Goal: Task Accomplishment & Management: Use online tool/utility

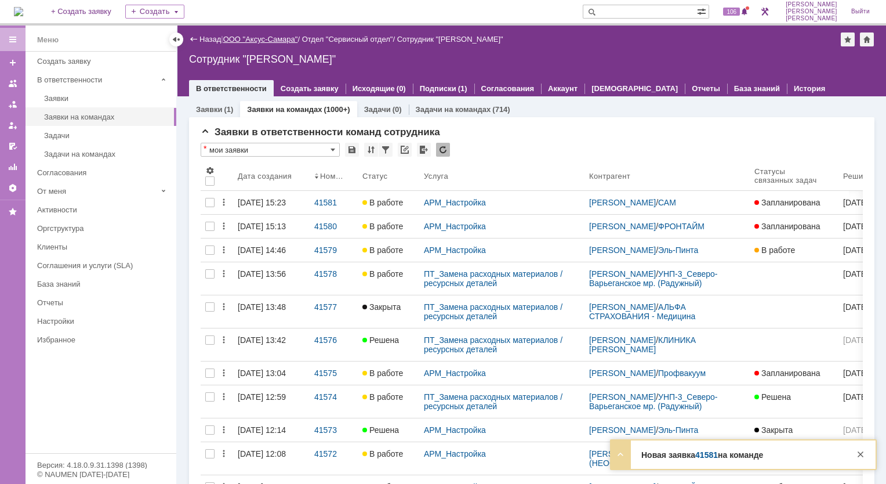
click at [254, 37] on link "ООО "Аксус-Самара"" at bounding box center [260, 39] width 75 height 9
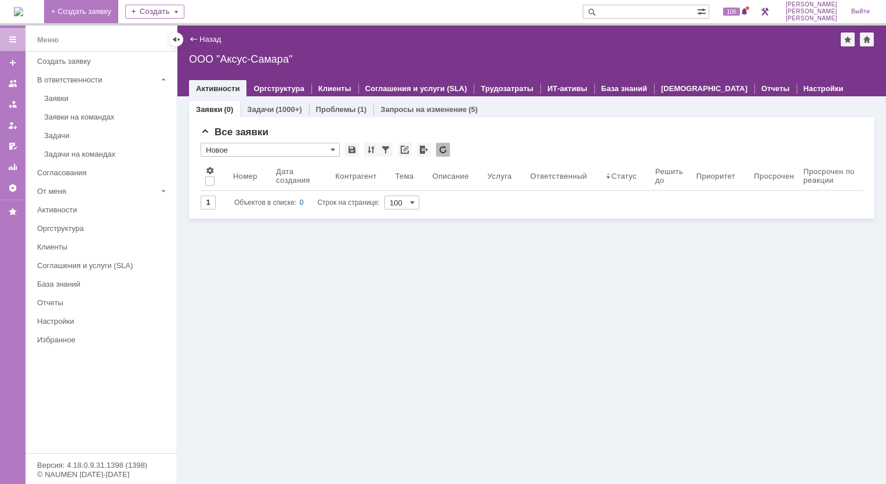
click at [118, 13] on link "+ Создать заявку" at bounding box center [81, 11] width 74 height 23
click at [399, 89] on link "Соглашения и услуги (SLA)" at bounding box center [416, 88] width 102 height 9
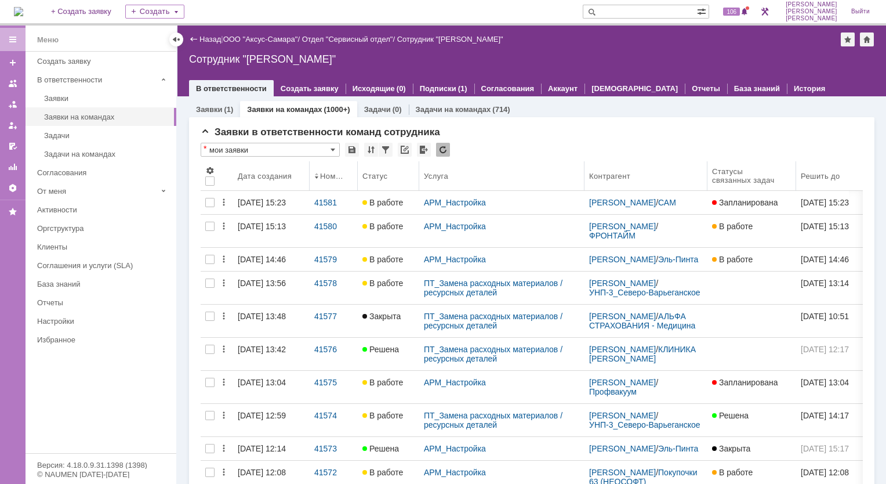
drag, startPoint x: 748, startPoint y: 176, endPoint x: 708, endPoint y: 182, distance: 40.4
click at [708, 182] on body "Идет загрузка, пожалуйста, подождите. На домашнюю + Создать заявку Создать 106 …" at bounding box center [443, 242] width 886 height 484
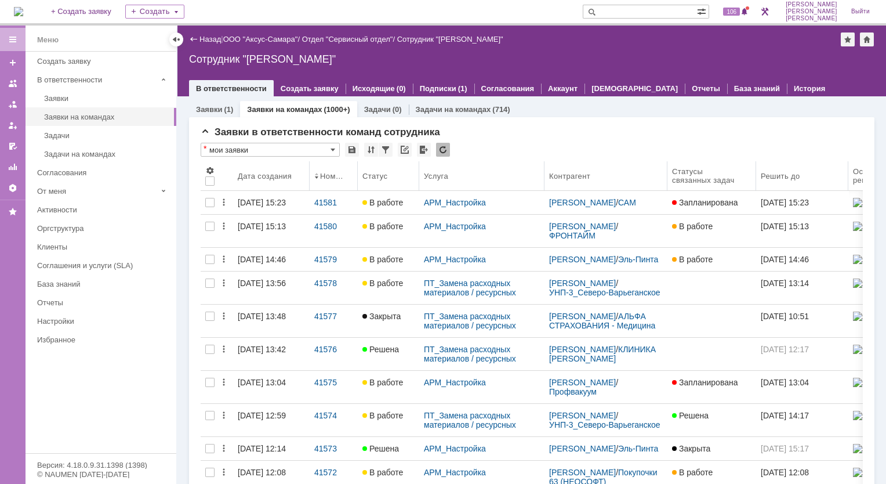
drag, startPoint x: 583, startPoint y: 171, endPoint x: 545, endPoint y: 180, distance: 39.3
click at [545, 180] on body "Идет загрузка, пожалуйста, подождите. На домашнюю + Создать заявку Создать 106 …" at bounding box center [443, 242] width 886 height 484
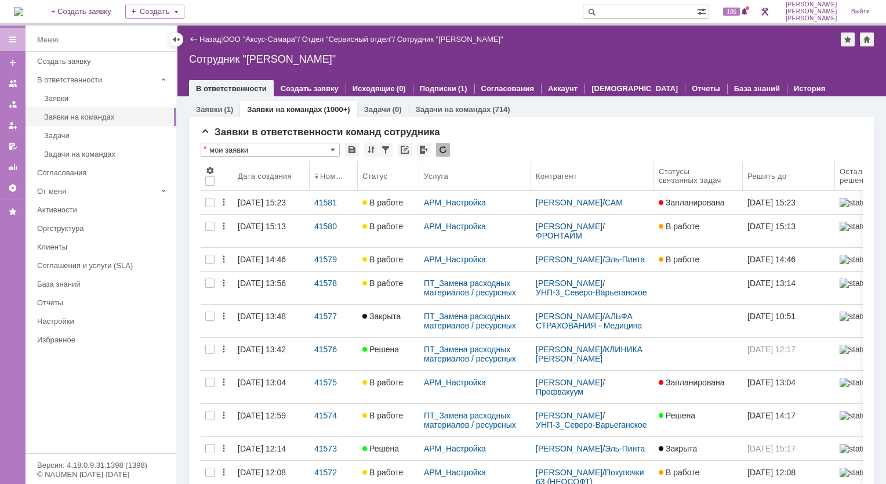
drag, startPoint x: 544, startPoint y: 172, endPoint x: 531, endPoint y: 177, distance: 13.0
click at [531, 177] on body "Идет загрузка, пожалуйста, подождите. На домашнюю + Создать заявку Создать 106 …" at bounding box center [443, 242] width 886 height 484
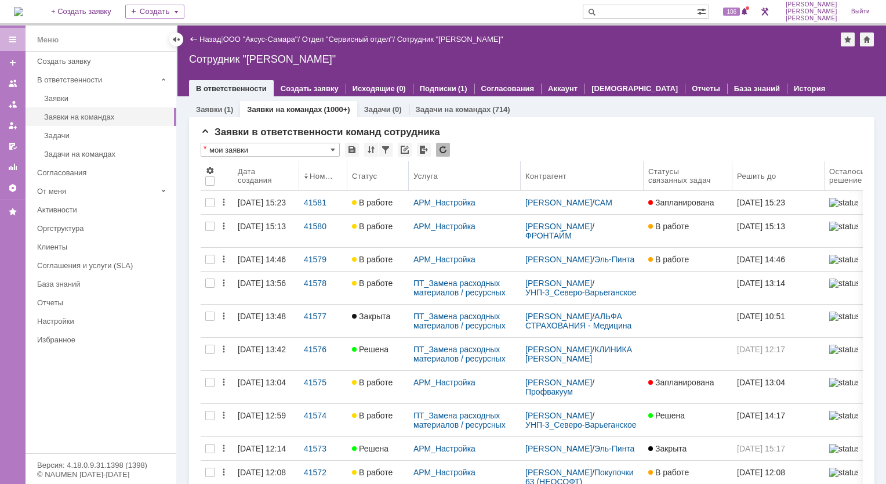
drag, startPoint x: 309, startPoint y: 168, endPoint x: 299, endPoint y: 173, distance: 10.7
click at [299, 173] on body "Идет загрузка, пожалуйста, подождите. На домашнюю + Создать заявку Создать 106 …" at bounding box center [443, 242] width 886 height 484
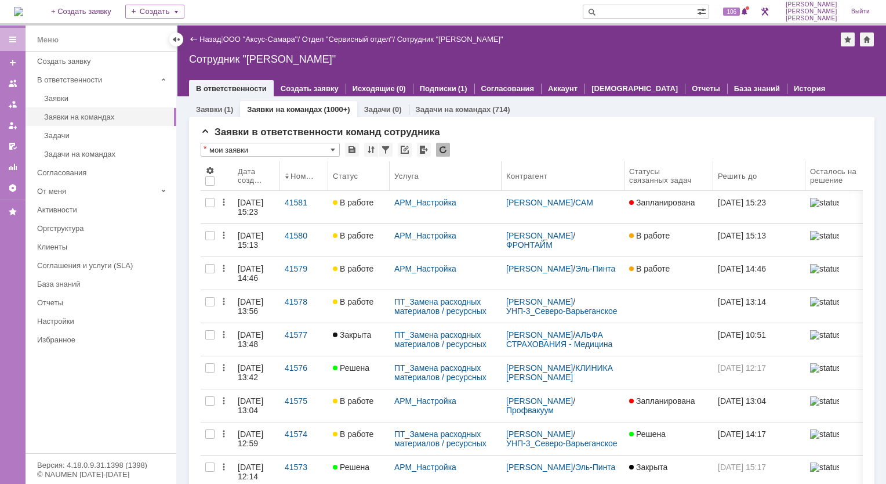
drag, startPoint x: 298, startPoint y: 173, endPoint x: 280, endPoint y: 179, distance: 18.3
click at [280, 179] on body "Идет загрузка, пожалуйста, подождите. На домашнюю + Создать заявку Создать 106 …" at bounding box center [443, 242] width 886 height 484
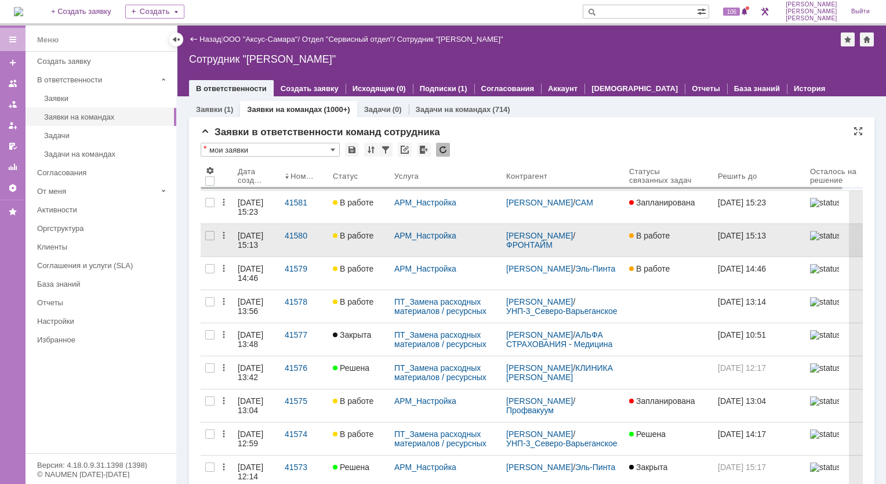
click at [268, 254] on link "[DATE] 15:13" at bounding box center [256, 240] width 47 height 32
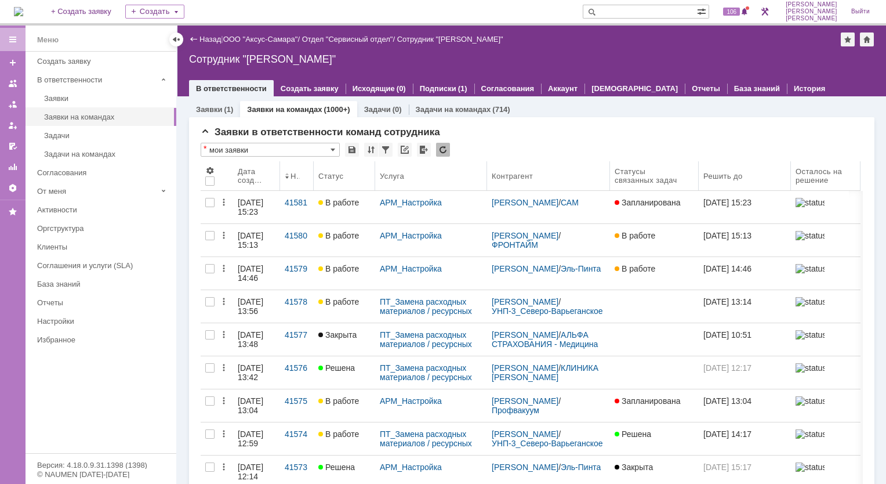
drag, startPoint x: 327, startPoint y: 176, endPoint x: 313, endPoint y: 178, distance: 14.0
click at [313, 178] on body "Идет загрузка, пожалуйста, подождите. На домашнюю + Создать заявку Создать 106 …" at bounding box center [443, 242] width 886 height 484
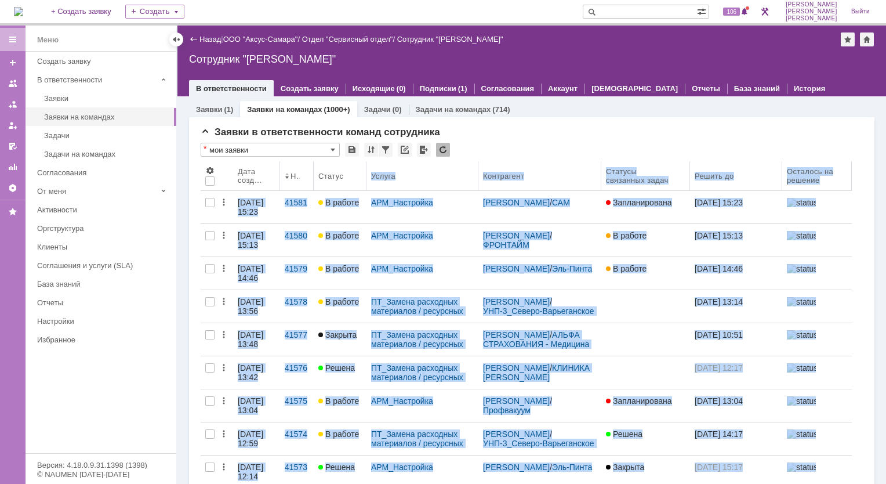
drag, startPoint x: 376, startPoint y: 168, endPoint x: 367, endPoint y: 175, distance: 11.6
click at [367, 175] on body "Идет загрузка, пожалуйста, подождите. На домашнюю + Создать заявку Создать 106 …" at bounding box center [443, 242] width 886 height 484
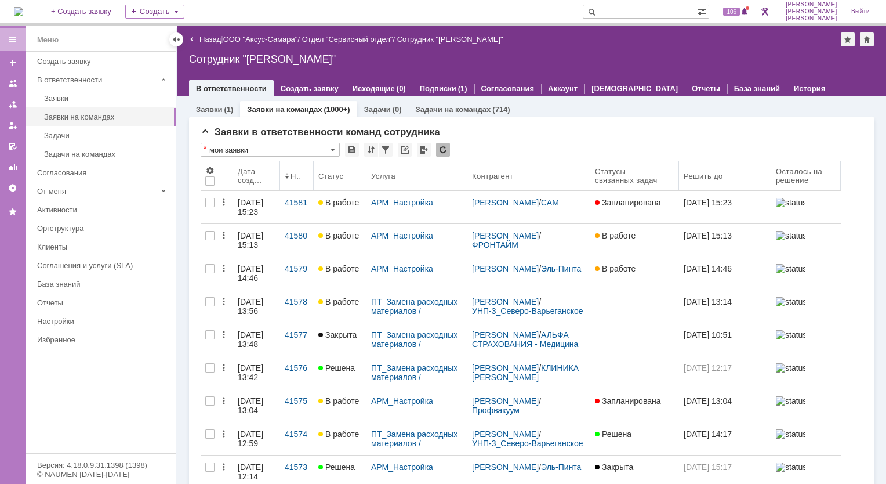
drag, startPoint x: 477, startPoint y: 182, endPoint x: 468, endPoint y: 187, distance: 11.2
click at [468, 187] on body "Идет загрузка, пожалуйста, подождите. На домашнюю + Создать заявку Создать 106 …" at bounding box center [443, 242] width 886 height 484
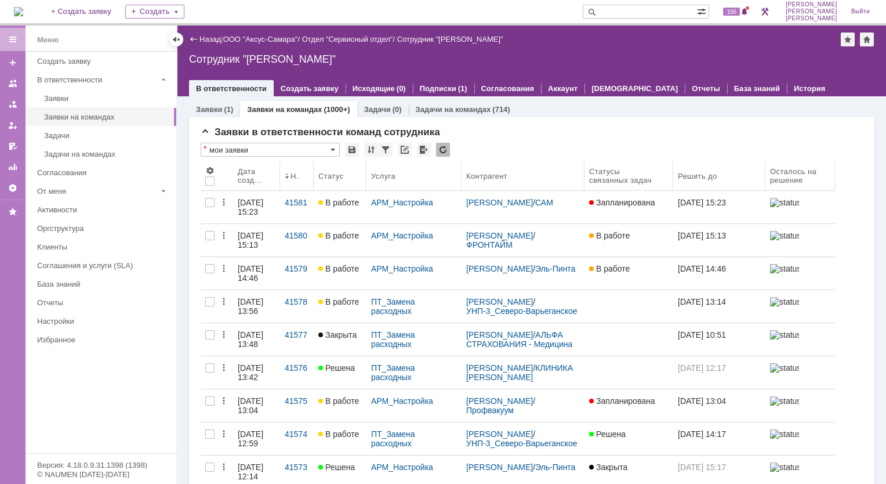
click at [462, 187] on body "Идет загрузка, пожалуйста, подождите. На домашнюю + Создать заявку Создать 106 …" at bounding box center [443, 242] width 886 height 484
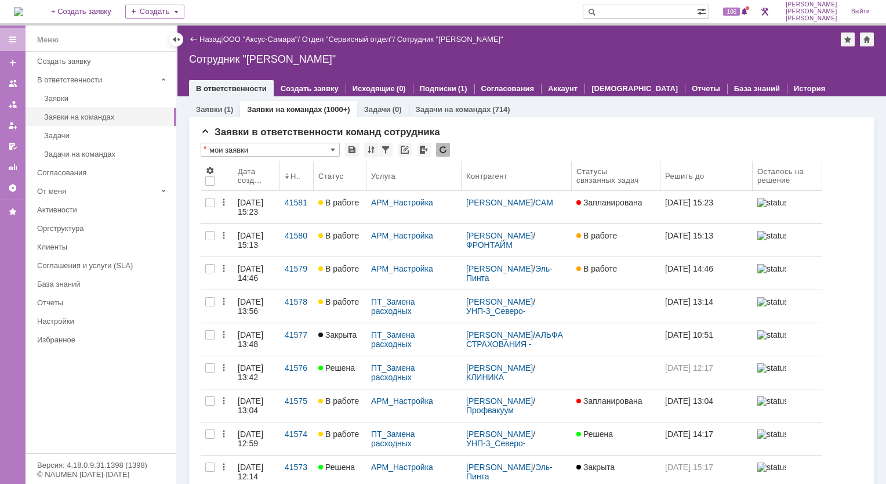
drag, startPoint x: 584, startPoint y: 180, endPoint x: 572, endPoint y: 184, distance: 12.8
click at [572, 184] on body "Идет загрузка, пожалуйста, подождите. На домашнюю + Создать заявку Создать 106 …" at bounding box center [443, 242] width 886 height 484
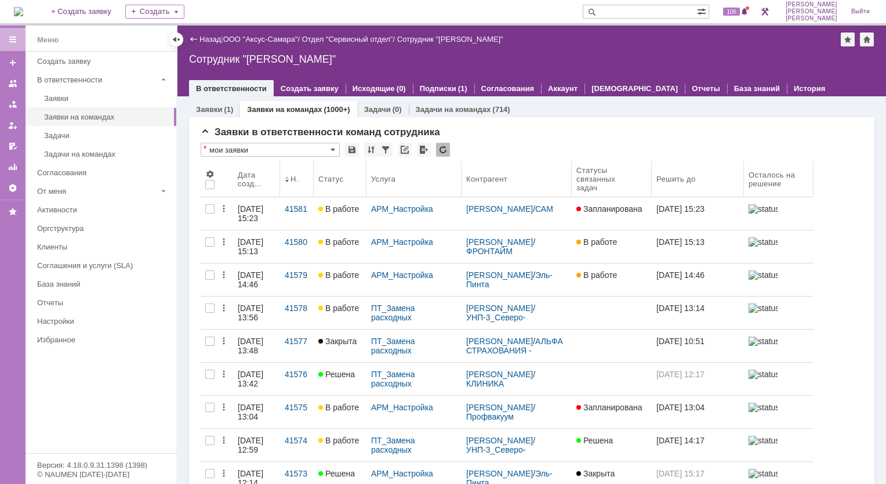
drag, startPoint x: 658, startPoint y: 171, endPoint x: 652, endPoint y: 174, distance: 7.0
click at [652, 174] on body "Идет загрузка, пожалуйста, подождите. На домашнюю + Создать заявку Создать 106 …" at bounding box center [443, 242] width 886 height 484
drag, startPoint x: 743, startPoint y: 182, endPoint x: 728, endPoint y: 186, distance: 15.8
click at [728, 186] on body "Идет загрузка, пожалуйста, подождите. На домашнюю + Создать заявку Создать 106 …" at bounding box center [443, 242] width 886 height 484
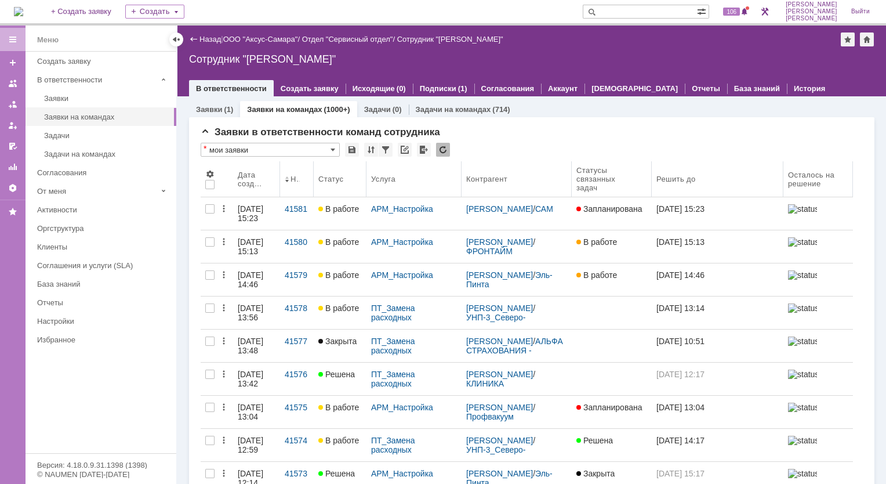
drag, startPoint x: 726, startPoint y: 176, endPoint x: 784, endPoint y: 179, distance: 57.5
click at [784, 179] on body "Идет загрузка, пожалуйста, подождите. На домашнюю + Создать заявку Создать 106 …" at bounding box center [443, 242] width 886 height 484
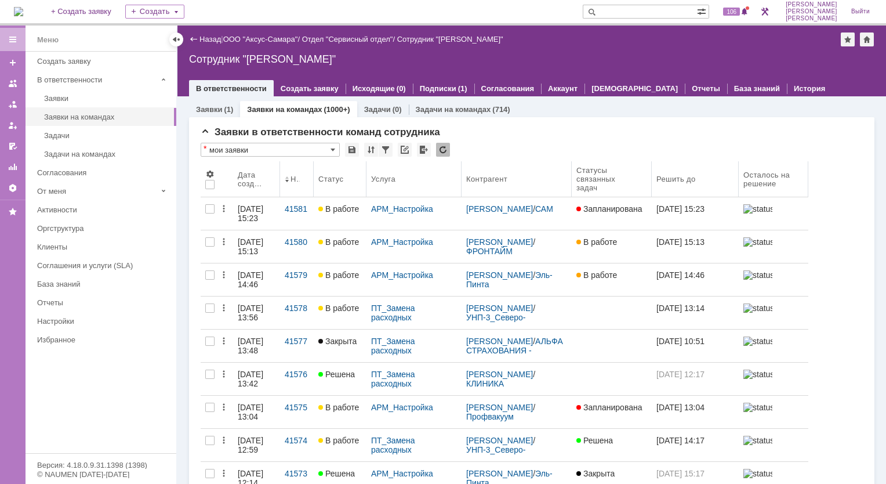
drag, startPoint x: 783, startPoint y: 184, endPoint x: 739, endPoint y: 194, distance: 44.5
click at [739, 194] on body "Идет загрузка, пожалуйста, подождите. На домашнюю + Создать заявку Создать 106 …" at bounding box center [443, 242] width 886 height 484
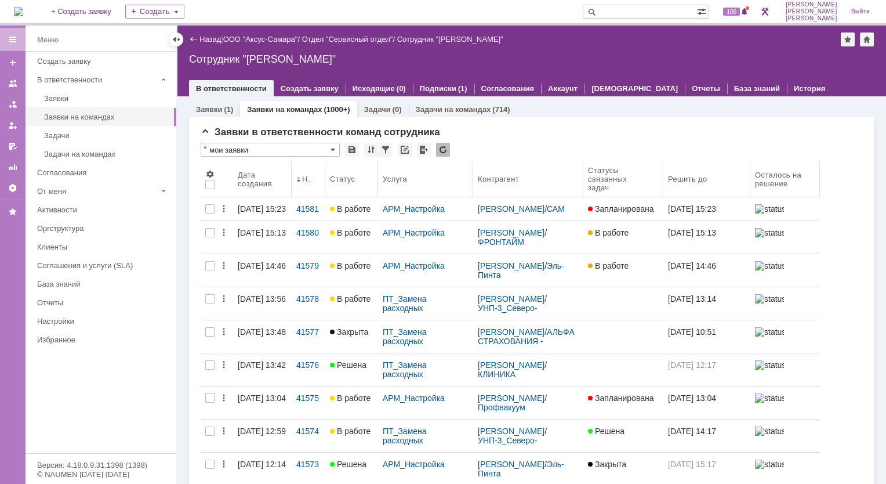
drag, startPoint x: 278, startPoint y: 175, endPoint x: 292, endPoint y: 176, distance: 13.5
click at [292, 176] on body "Идет загрузка, пожалуйста, подождите. На домашнюю + Создать заявку Создать 106 …" at bounding box center [443, 242] width 886 height 484
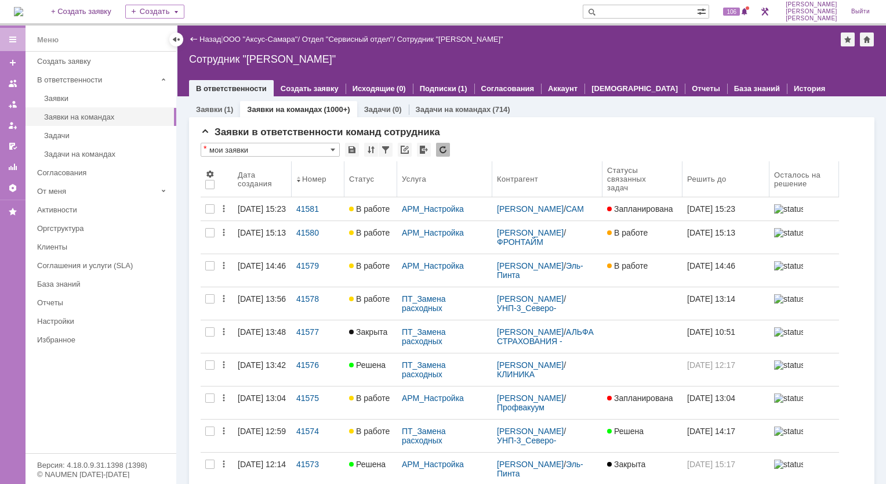
drag, startPoint x: 324, startPoint y: 168, endPoint x: 345, endPoint y: 170, distance: 20.4
click at [345, 170] on body "Идет загрузка, пожалуйста, подождите. На домашнюю + Создать заявку Создать 106 …" at bounding box center [443, 242] width 886 height 484
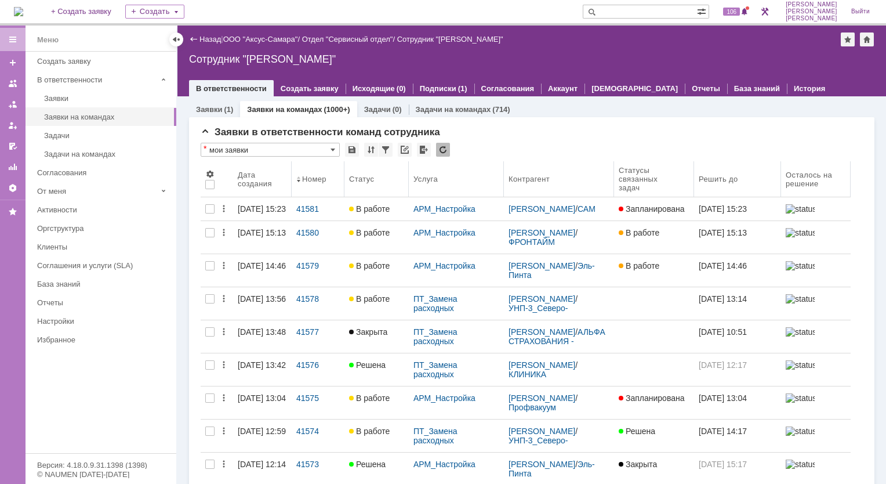
drag, startPoint x: 397, startPoint y: 177, endPoint x: 409, endPoint y: 180, distance: 12.5
click at [409, 180] on body "Идет загрузка, пожалуйста, подождите. На домашнюю + Создать заявку Создать 106 …" at bounding box center [443, 242] width 886 height 484
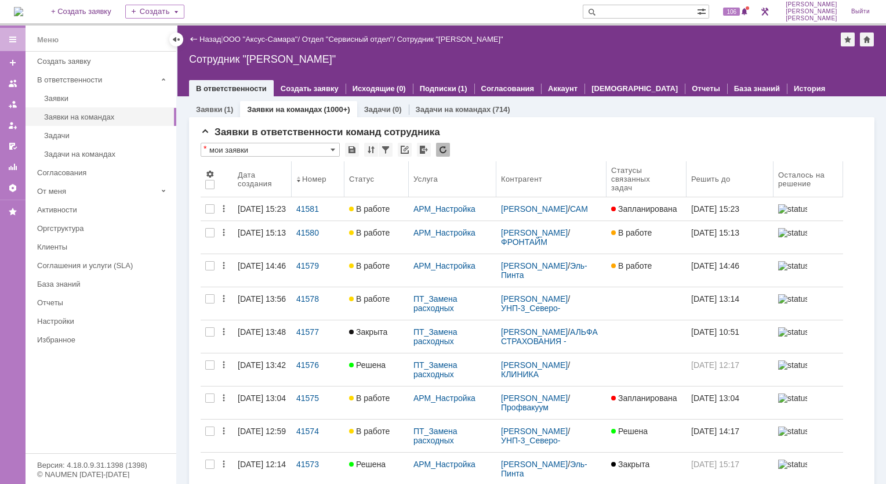
drag, startPoint x: 502, startPoint y: 182, endPoint x: 497, endPoint y: 184, distance: 6.5
click at [497, 184] on body "Идет загрузка, пожалуйста, подождите. На домашнюю + Создать заявку Создать 106 …" at bounding box center [443, 242] width 886 height 484
drag, startPoint x: 773, startPoint y: 189, endPoint x: 766, endPoint y: 192, distance: 7.5
click at [766, 192] on body "Идет загрузка, пожалуйста, подождите. На домашнюю + Создать заявку Создать 106 …" at bounding box center [443, 242] width 886 height 484
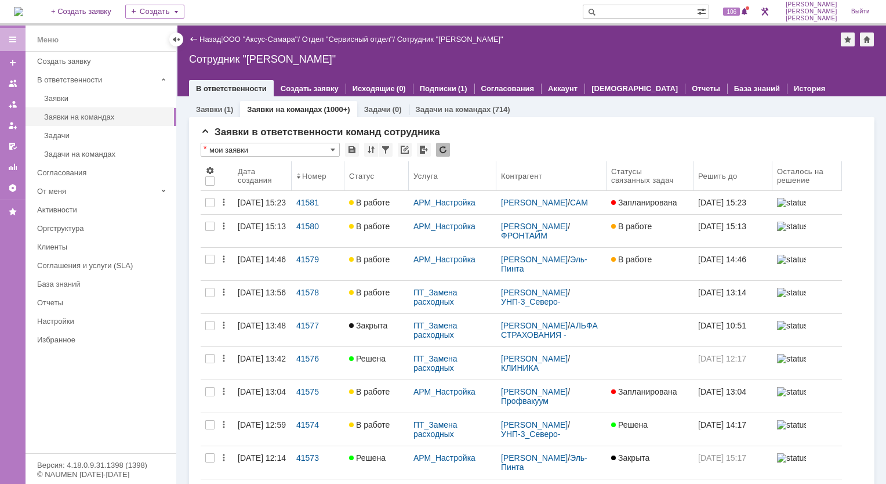
drag, startPoint x: 686, startPoint y: 187, endPoint x: 694, endPoint y: 186, distance: 8.2
click at [694, 186] on body "Идет загрузка, пожалуйста, подождите. На домашнюю + Создать заявку Создать 106 …" at bounding box center [443, 242] width 886 height 484
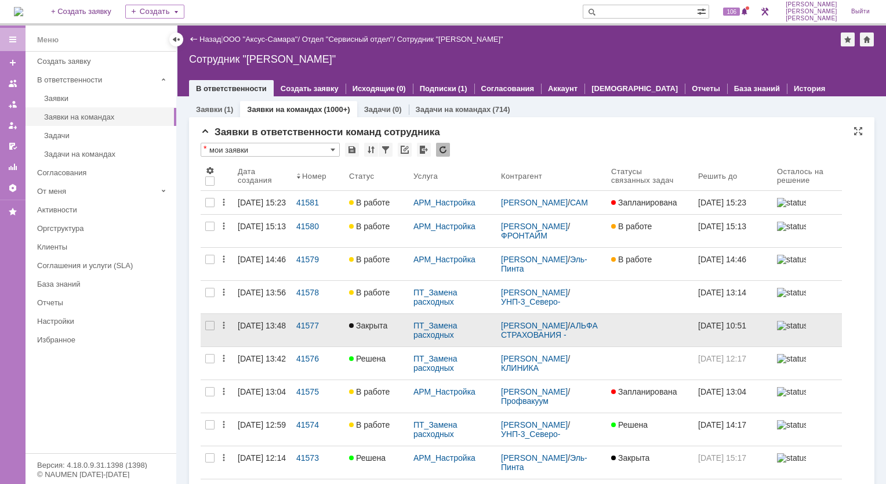
scroll to position [290, 0]
